Goal: Find specific page/section: Find specific page/section

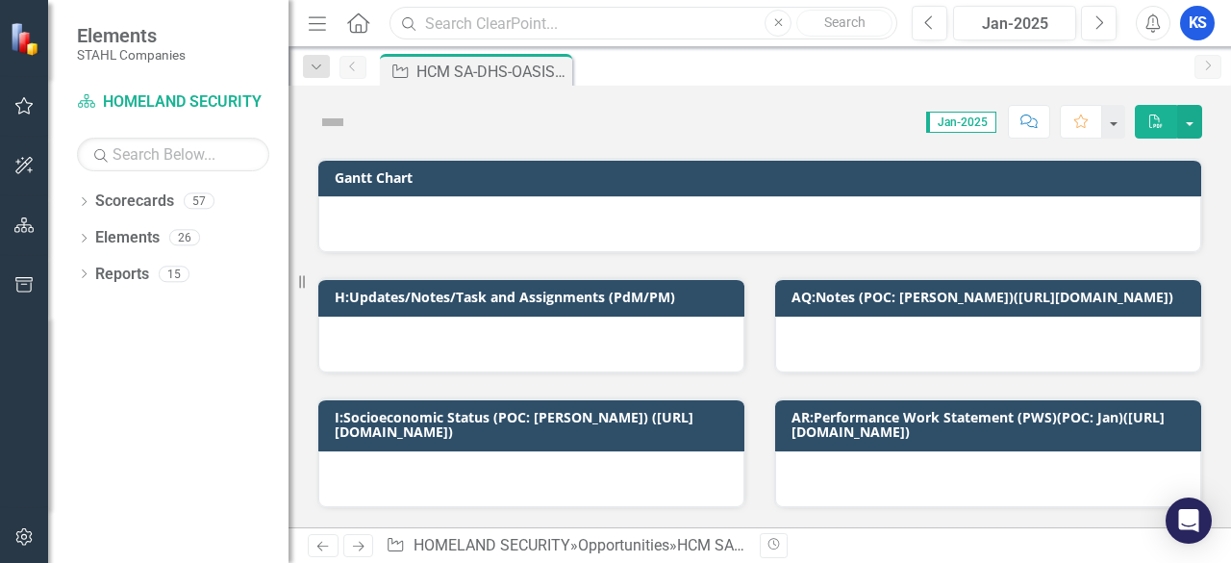
click at [546, 30] on input "text" at bounding box center [644, 24] width 508 height 34
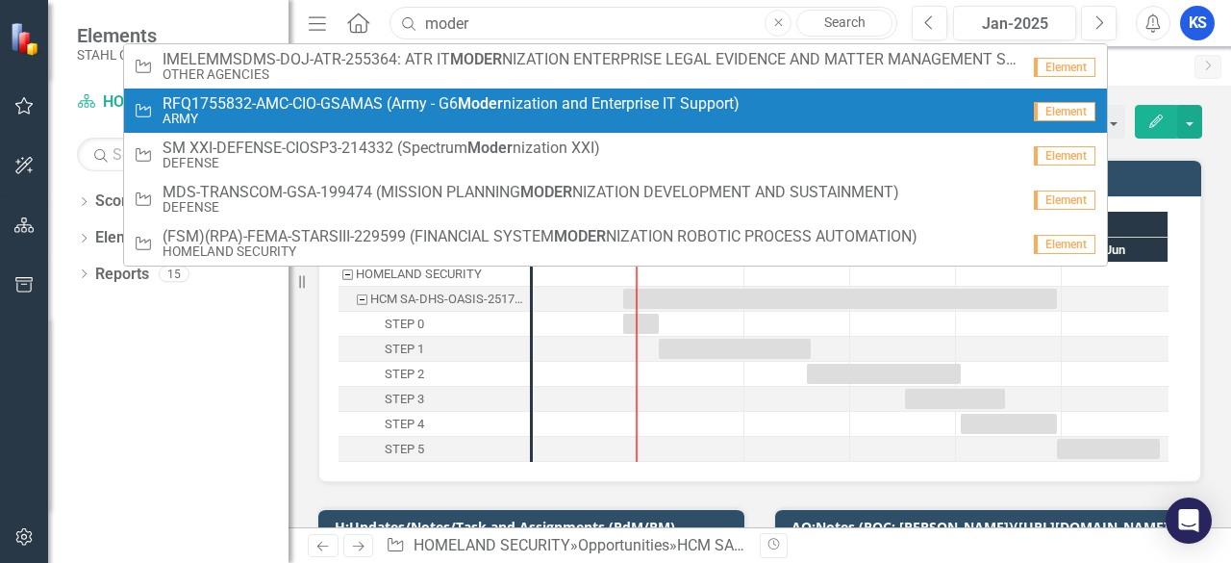
type input "moder"
click at [464, 109] on span "RFQ1755832-AMC-CIO-GSAMAS (Army - G6 Moder nization and Enterprise IT Support)" at bounding box center [451, 103] width 577 height 17
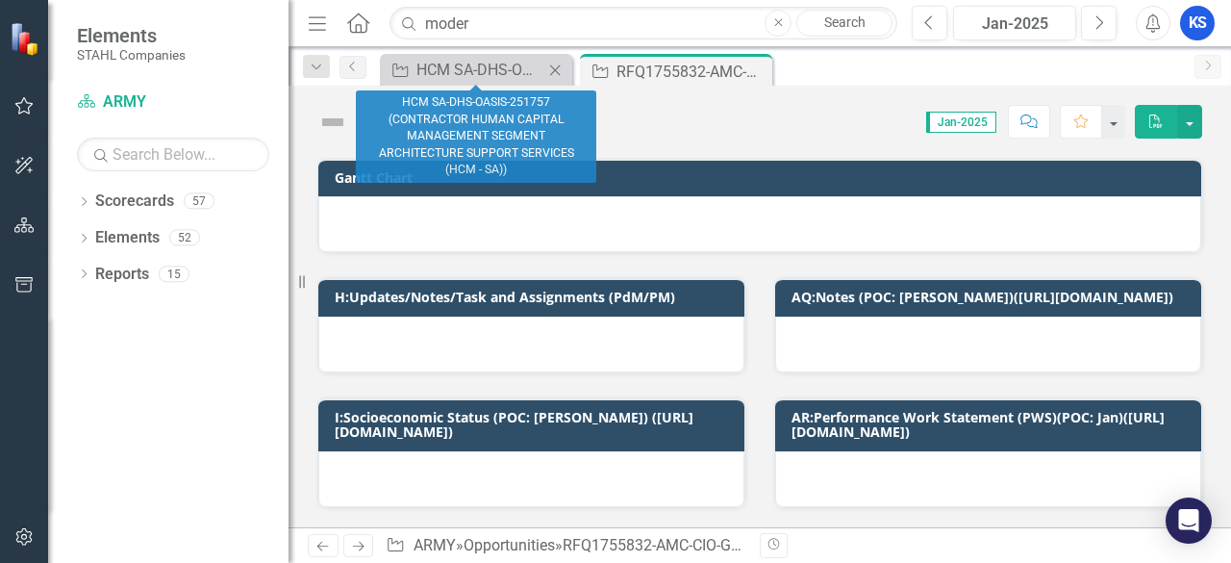
click at [554, 70] on icon at bounding box center [555, 69] width 11 height 11
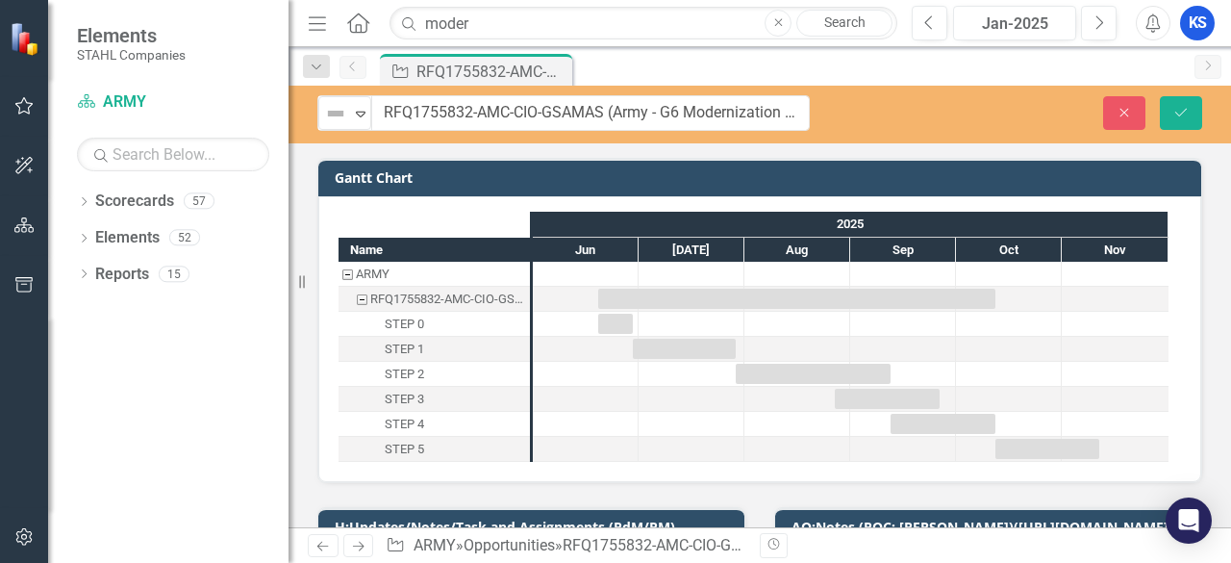
drag, startPoint x: 360, startPoint y: 116, endPoint x: 629, endPoint y: 111, distance: 269.4
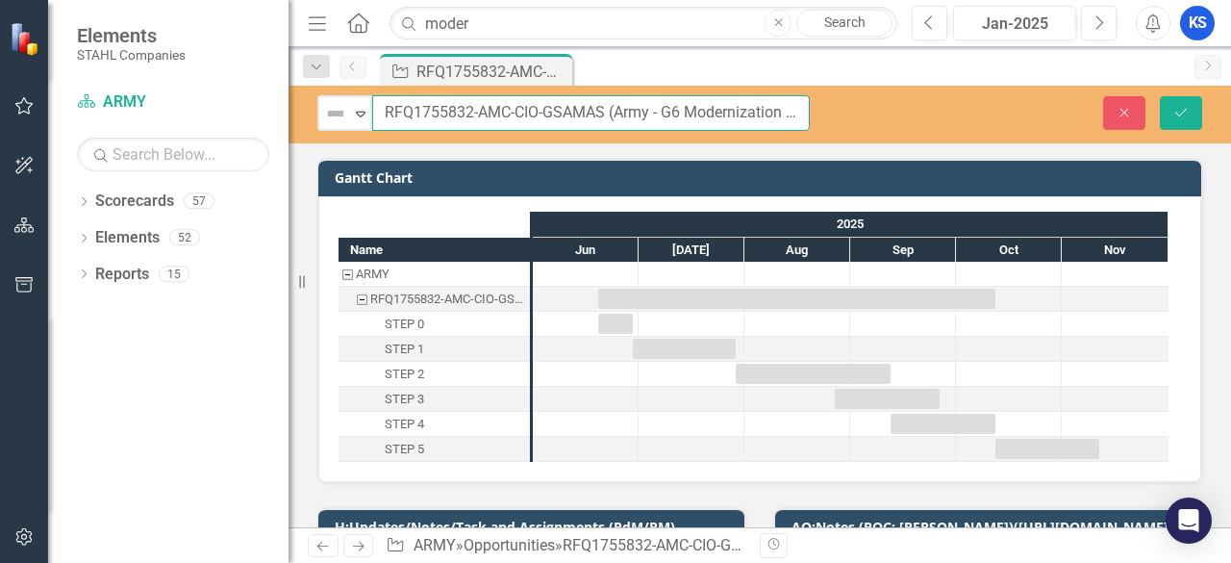
drag, startPoint x: 603, startPoint y: 111, endPoint x: 373, endPoint y: 123, distance: 230.2
click at [379, 114] on input "RFQ1755832-AMC-CIO-GSAMAS (Army - G6 Modernization and Enterprise IT Support)" at bounding box center [591, 113] width 438 height 36
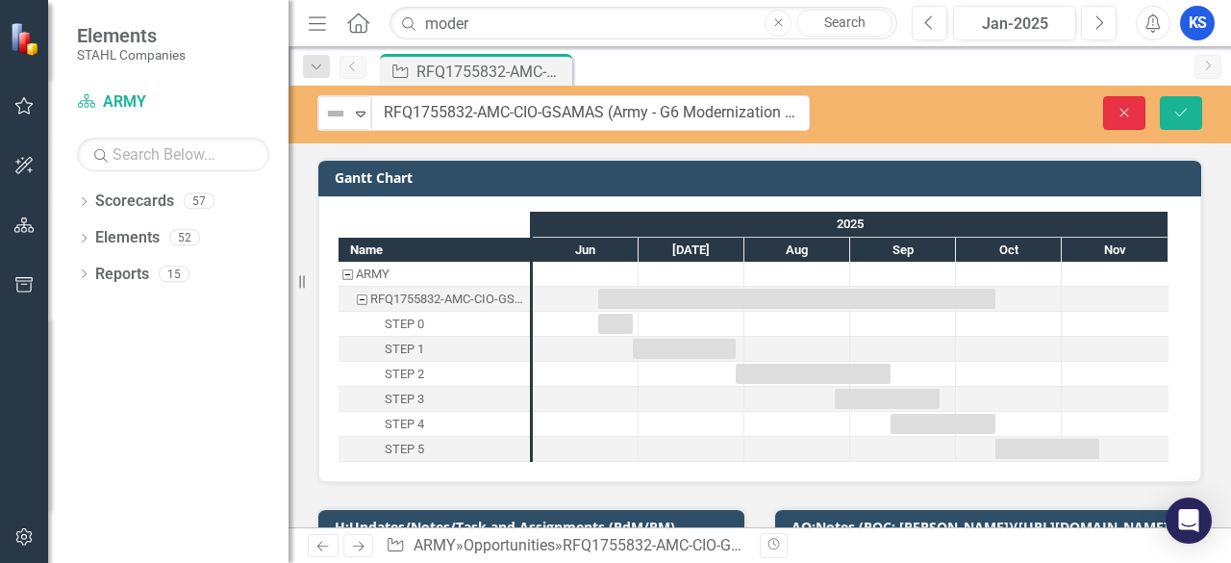
click at [1125, 113] on icon "button" at bounding box center [1125, 112] width 9 height 9
